Goal: Task Accomplishment & Management: Manage account settings

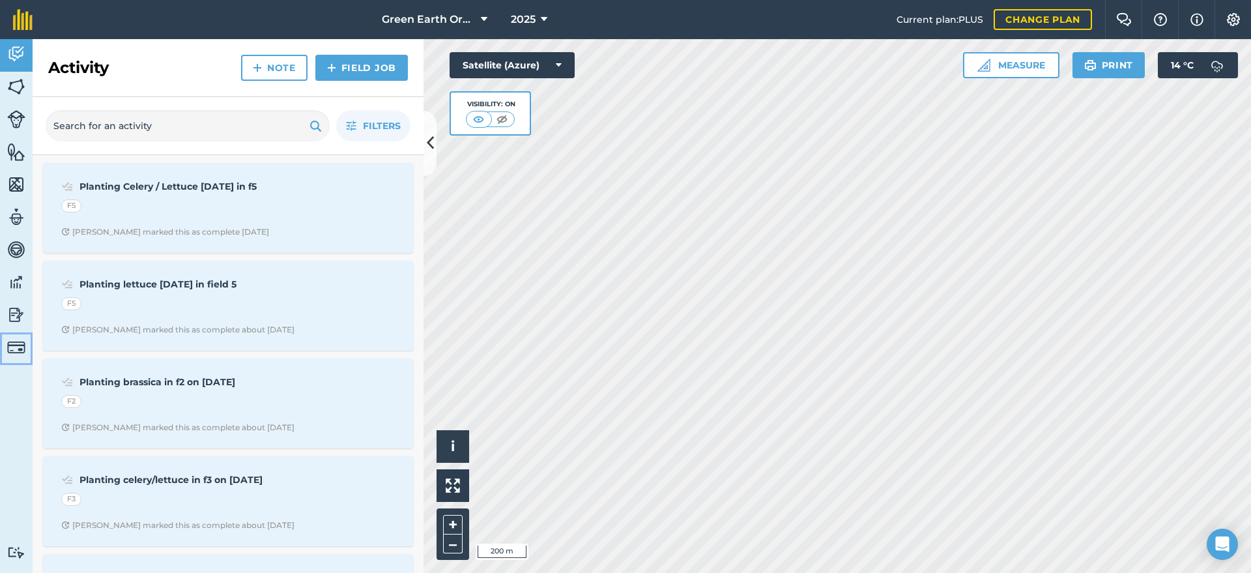
click at [15, 341] on img at bounding box center [16, 347] width 18 height 18
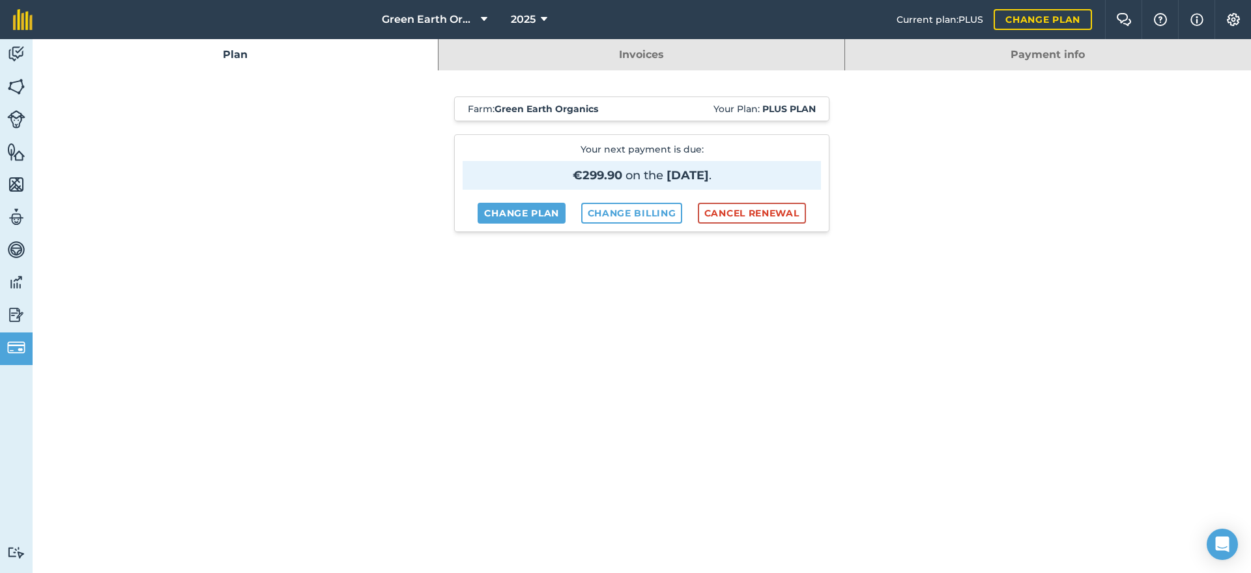
click at [658, 55] on link "Invoices" at bounding box center [640, 54] width 405 height 31
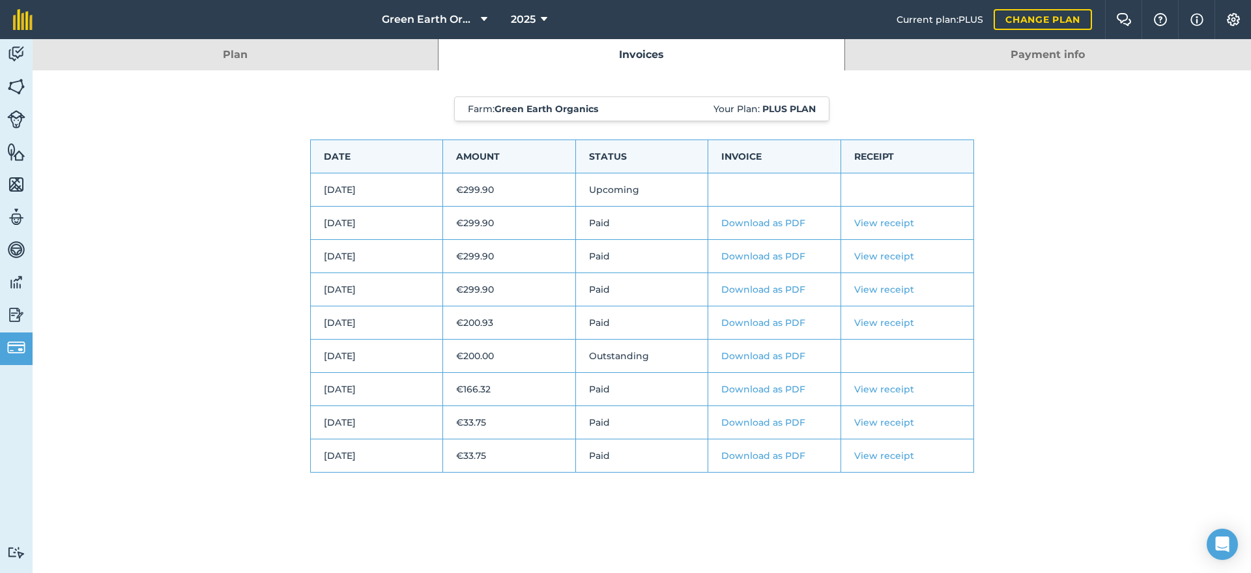
click at [775, 221] on link "Download as PDF" at bounding box center [763, 223] width 84 height 12
